Goal: Find specific page/section: Find specific page/section

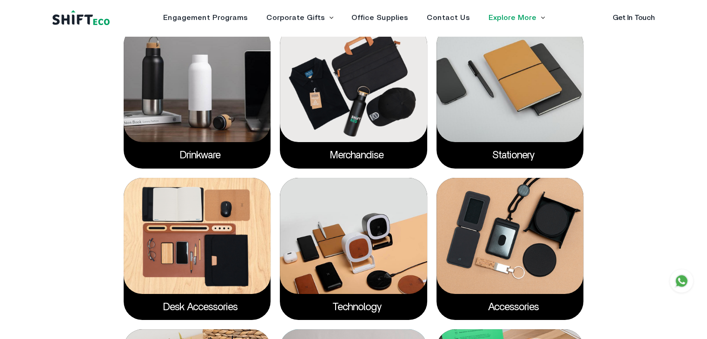
scroll to position [1487, 0]
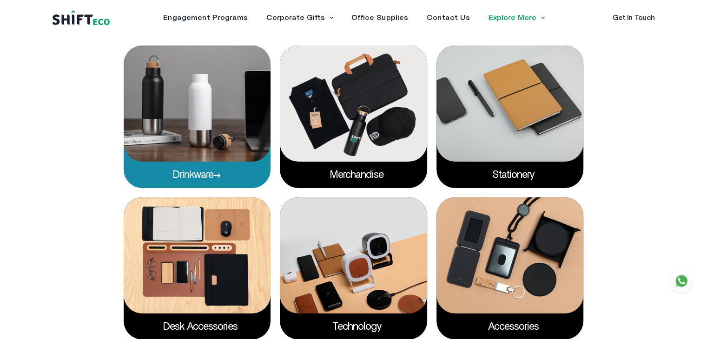
click at [226, 129] on img at bounding box center [197, 104] width 147 height 116
click at [220, 131] on img at bounding box center [197, 104] width 147 height 116
click at [214, 177] on link "Drinkware" at bounding box center [197, 175] width 48 height 10
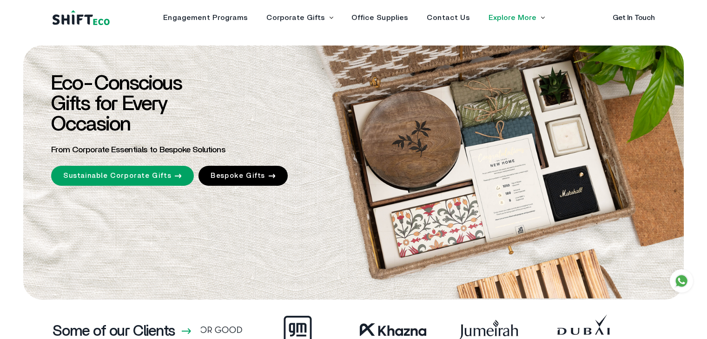
scroll to position [1480, 0]
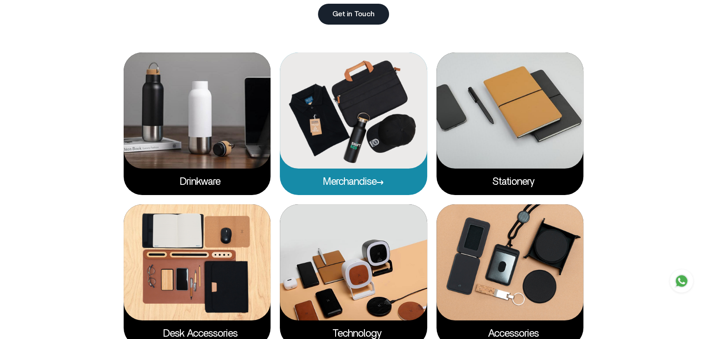
click at [370, 183] on link "Merchandise" at bounding box center [353, 182] width 61 height 10
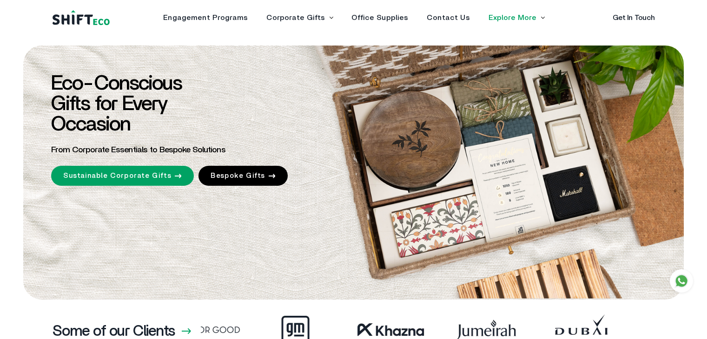
scroll to position [1480, 0]
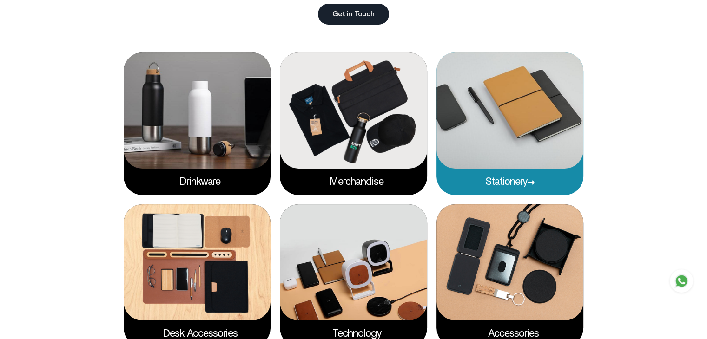
click at [532, 182] on icon at bounding box center [531, 182] width 7 height 5
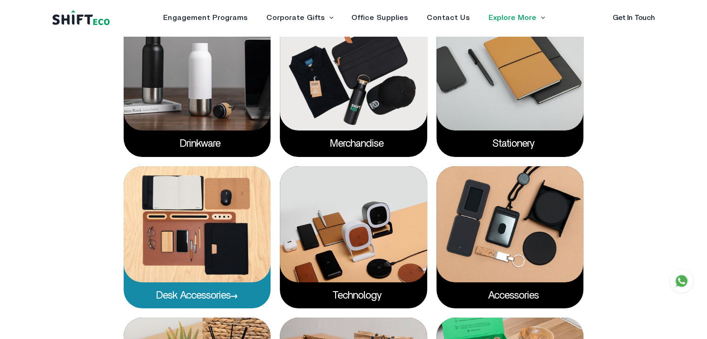
scroll to position [1573, 0]
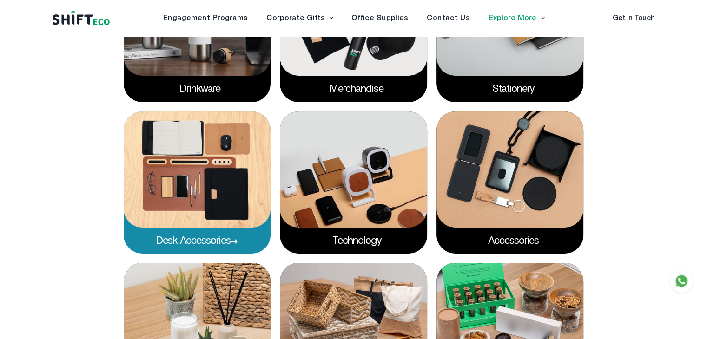
click at [198, 238] on link "Desk accessories" at bounding box center [197, 241] width 82 height 10
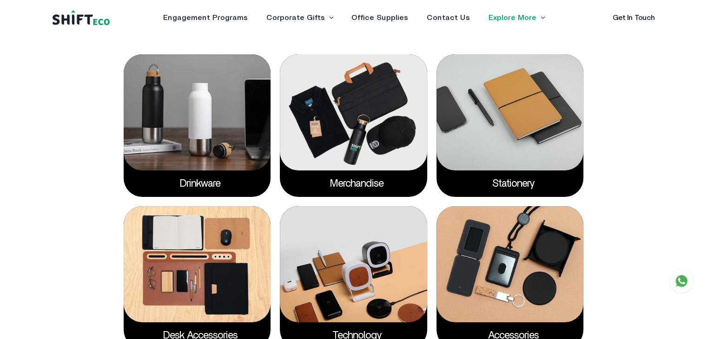
scroll to position [1387, 0]
